Goal: Find specific page/section: Find specific page/section

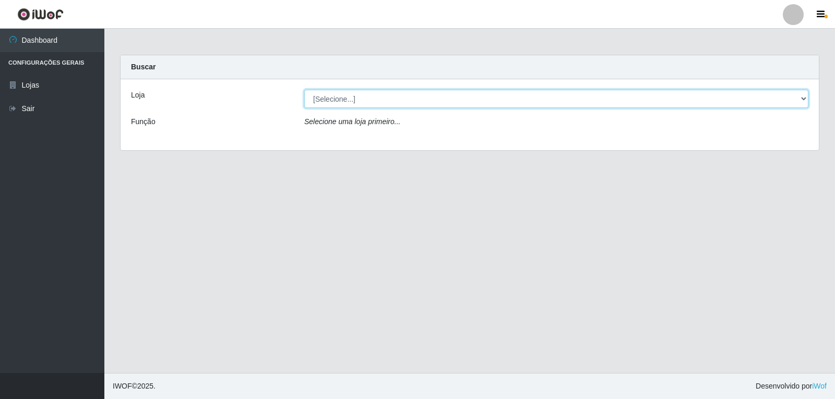
click at [805, 99] on select "[Selecione...] SuperFácil Atacado - [GEOGRAPHIC_DATA]" at bounding box center [556, 99] width 504 height 18
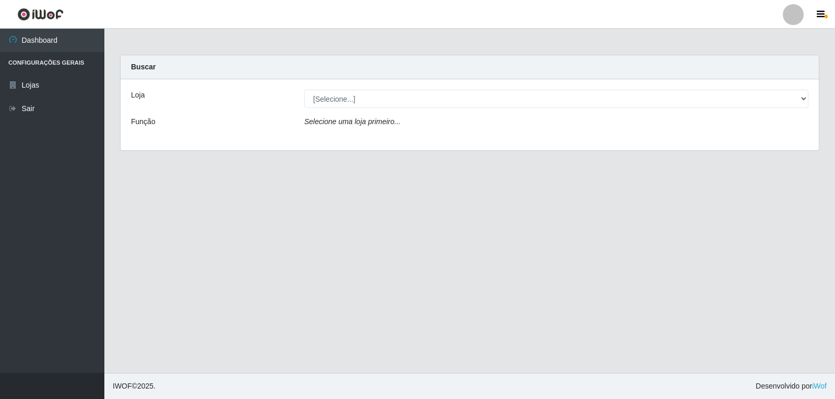
click at [632, 147] on div "Loja [Selecione...] SuperFácil Atacado - Nova Betânia Função Selecione uma loja…" at bounding box center [470, 114] width 699 height 71
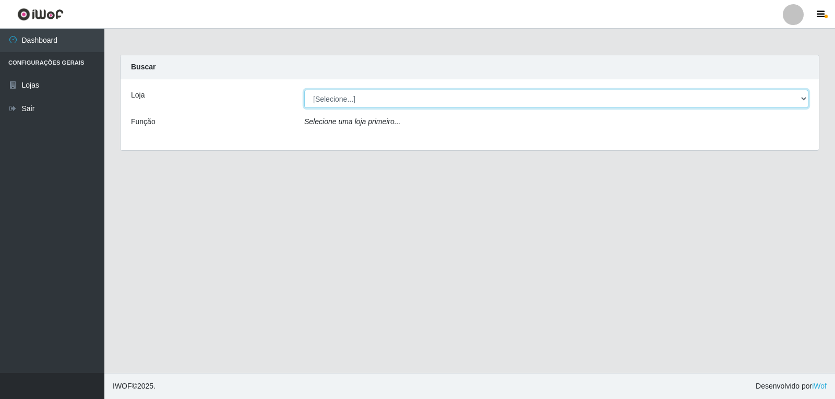
click at [806, 99] on select "[Selecione...] SuperFácil Atacado - [GEOGRAPHIC_DATA]" at bounding box center [556, 99] width 504 height 18
click at [304, 90] on select "[Selecione...] SuperFácil Atacado - [GEOGRAPHIC_DATA]" at bounding box center [556, 99] width 504 height 18
click at [802, 96] on select "[Selecione...] SuperFácil Atacado - [GEOGRAPHIC_DATA]" at bounding box center [556, 99] width 504 height 18
select select "504"
click at [304, 90] on select "[Selecione...] SuperFácil Atacado - [GEOGRAPHIC_DATA]" at bounding box center [556, 99] width 504 height 18
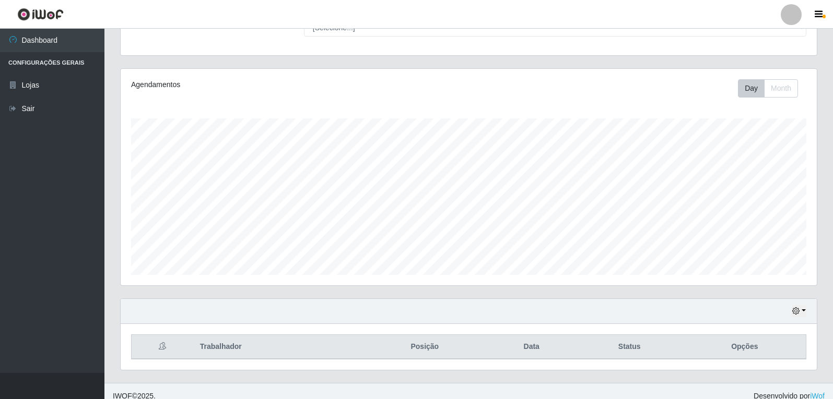
scroll to position [108, 0]
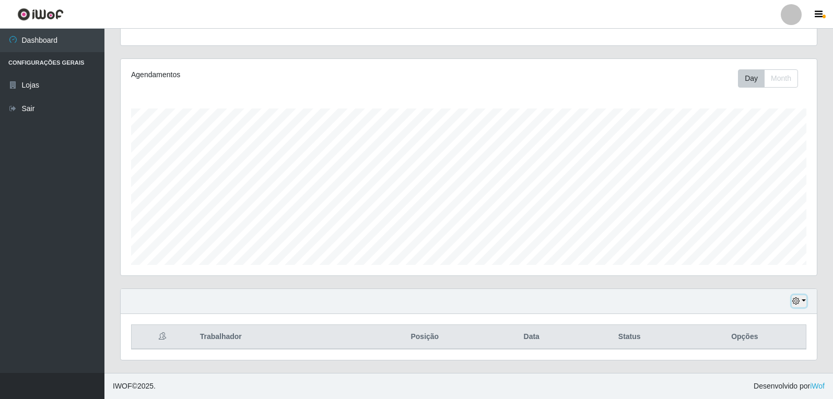
click at [803, 303] on button "button" at bounding box center [798, 302] width 15 height 12
click at [759, 245] on button "3 dias" at bounding box center [764, 241] width 82 height 22
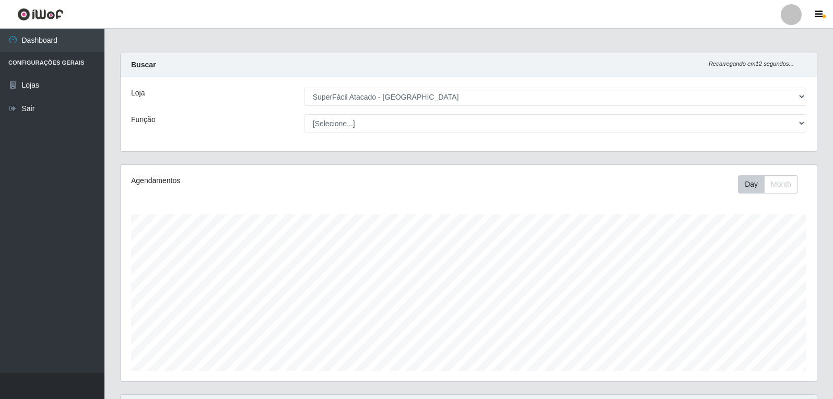
scroll to position [0, 0]
